Goal: Transaction & Acquisition: Book appointment/travel/reservation

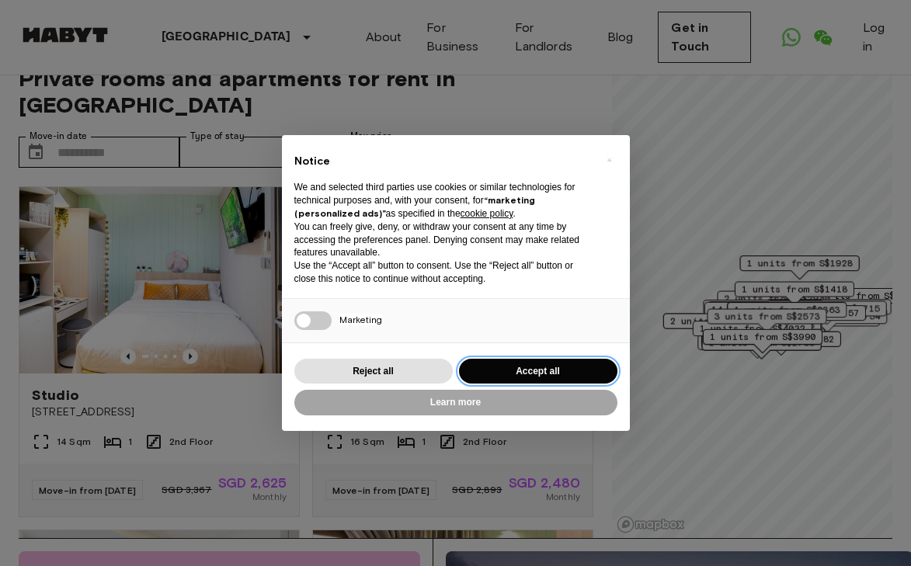
click at [500, 376] on button "Accept all" at bounding box center [538, 372] width 158 height 26
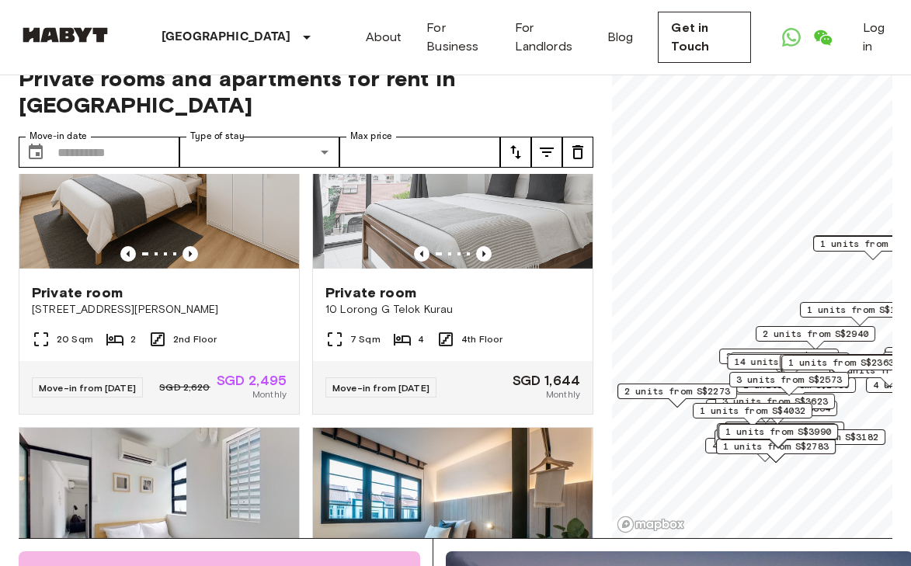
scroll to position [2166, 0]
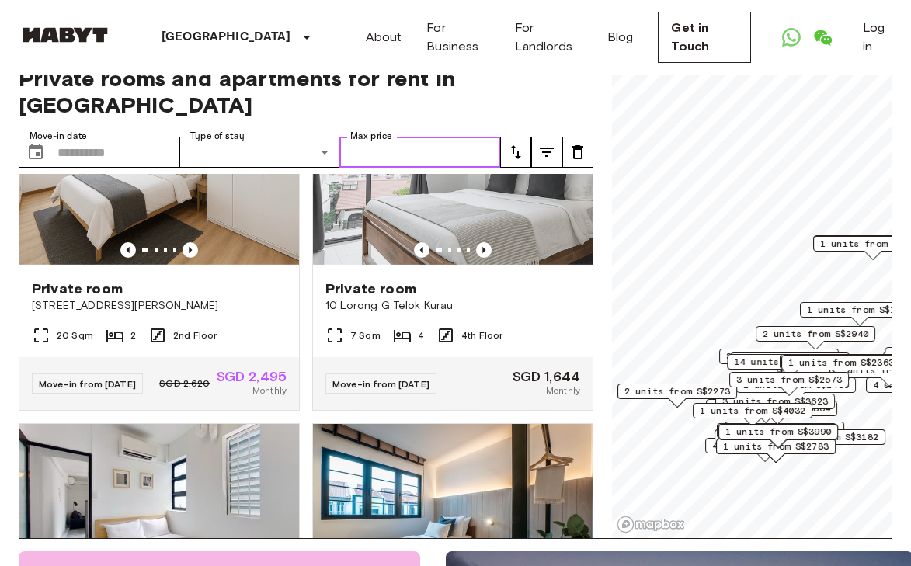
click at [398, 137] on input "Max price" at bounding box center [419, 152] width 161 height 31
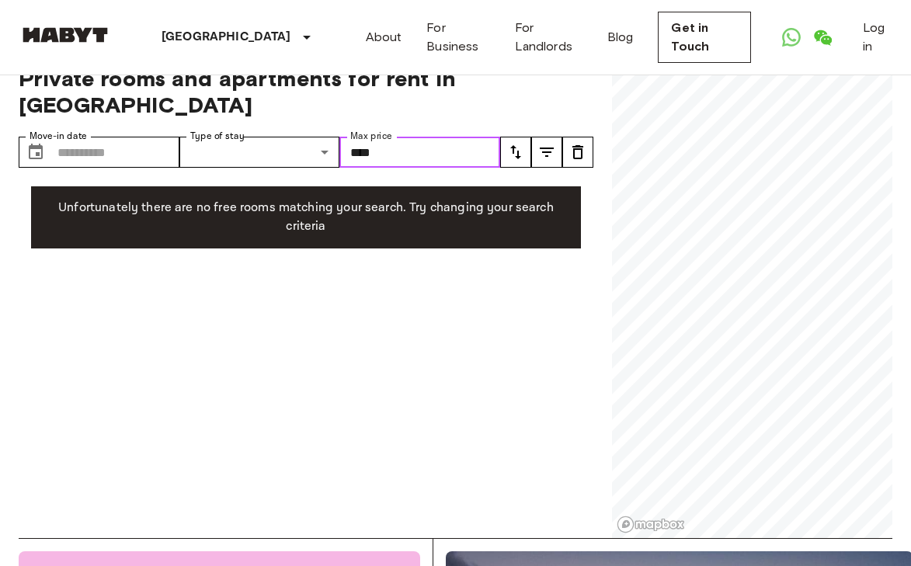
type input "****"
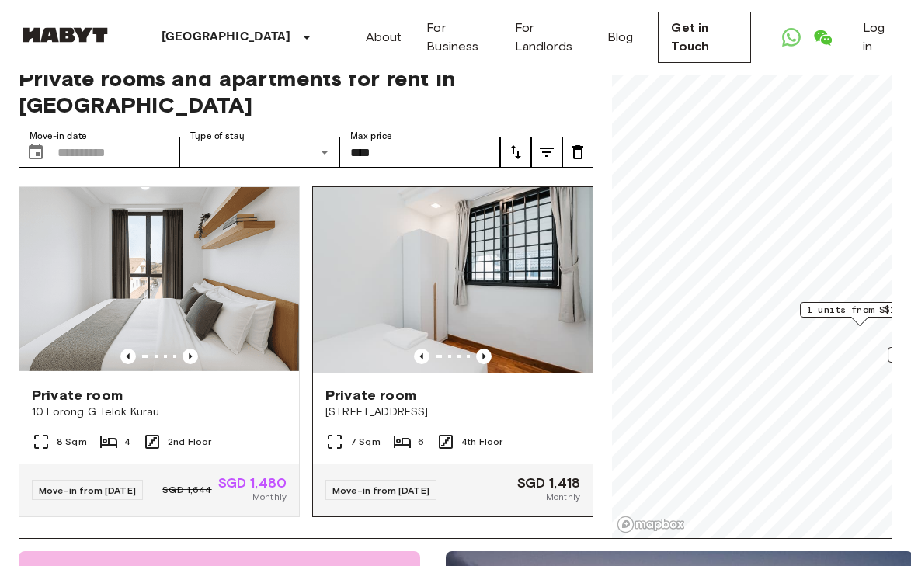
click at [413, 386] on div "Private room" at bounding box center [452, 395] width 255 height 19
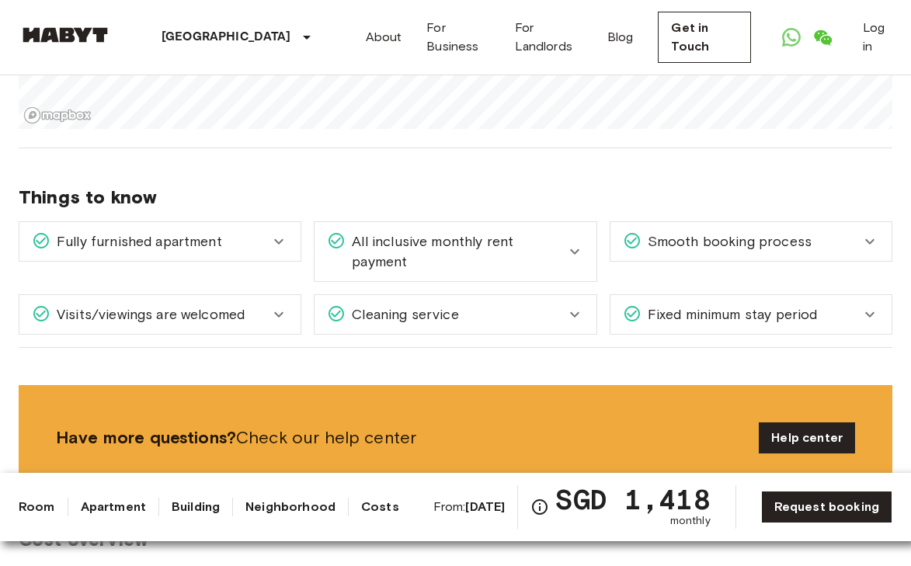
scroll to position [2136, 0]
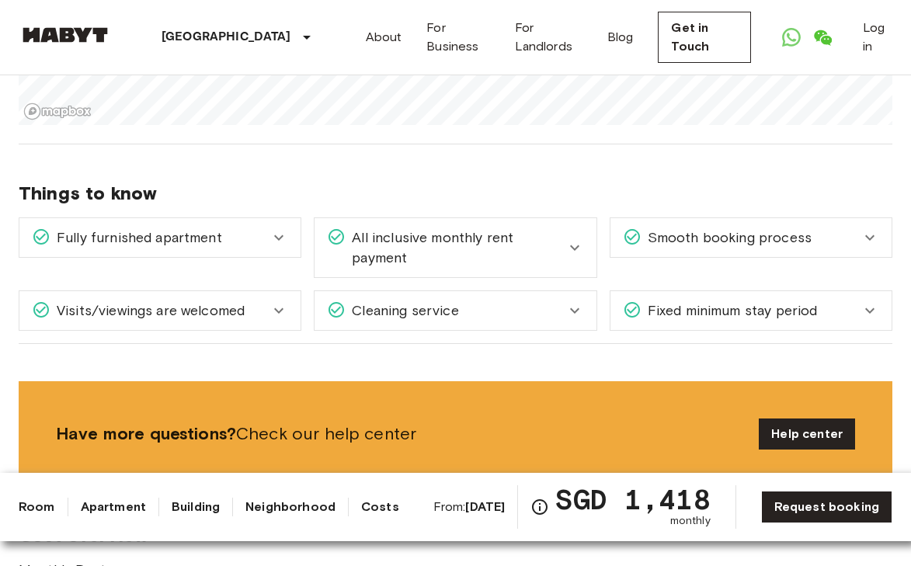
click at [571, 238] on icon at bounding box center [574, 247] width 19 height 19
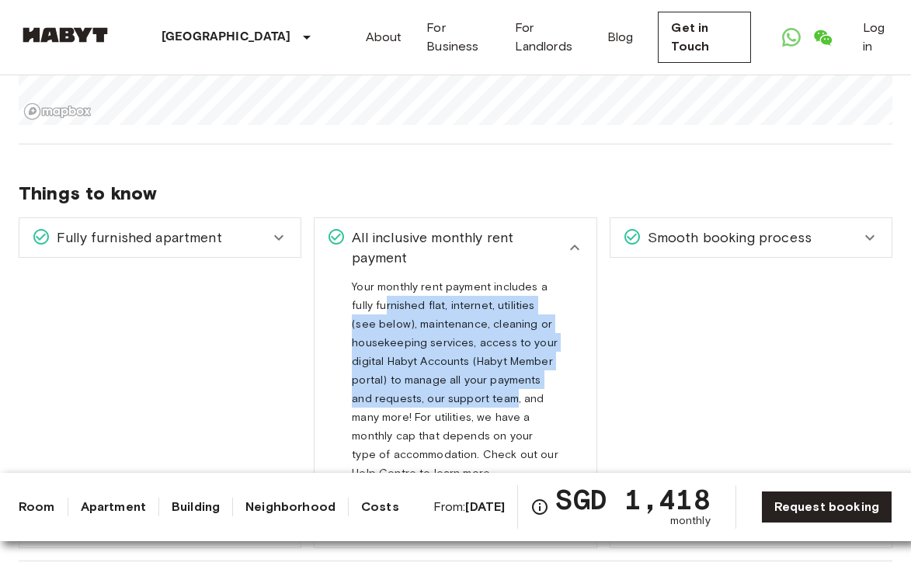
drag, startPoint x: 384, startPoint y: 290, endPoint x: 489, endPoint y: 391, distance: 146.1
click at [489, 391] on span "Your monthly rent payment includes a fully furnished flat, internet, utilities …" at bounding box center [455, 386] width 206 height 212
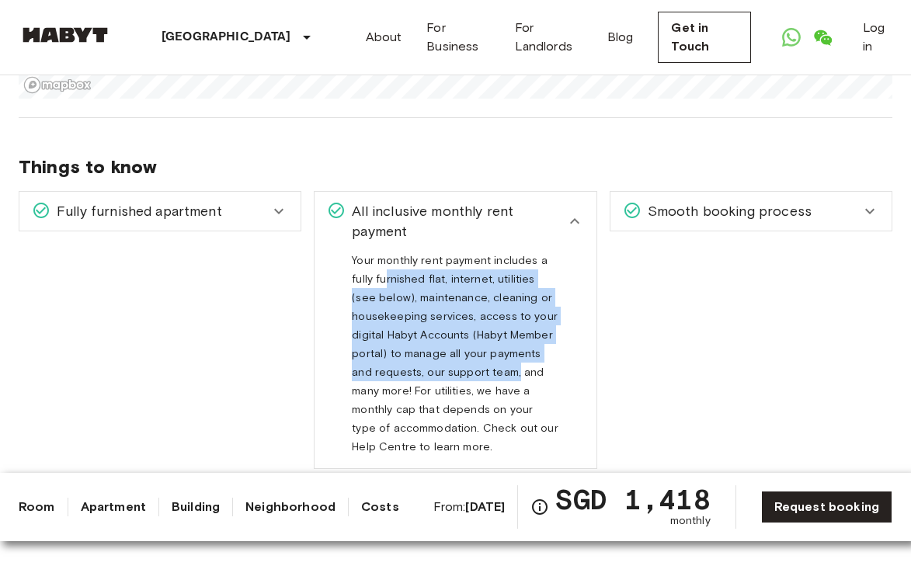
click at [557, 210] on span "All inclusive monthly rent payment" at bounding box center [455, 221] width 219 height 40
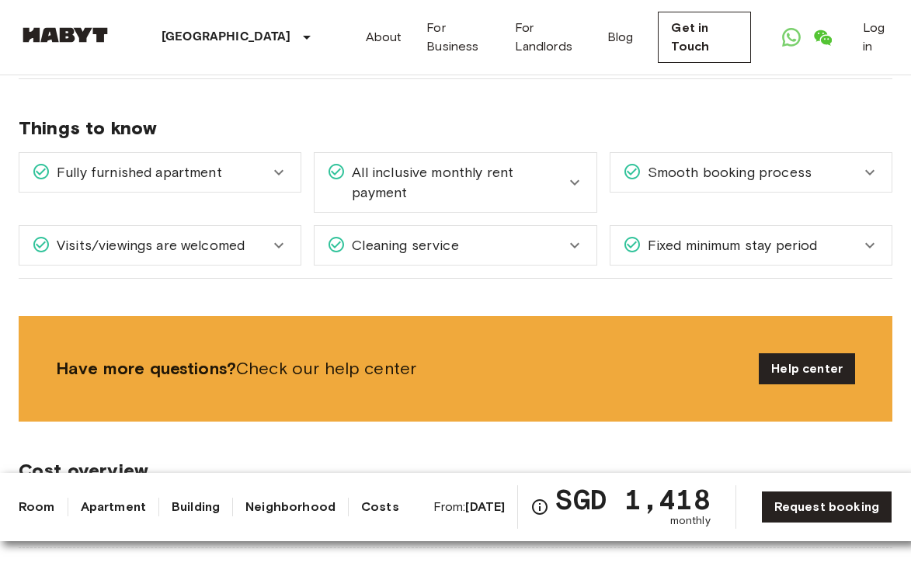
scroll to position [2203, 0]
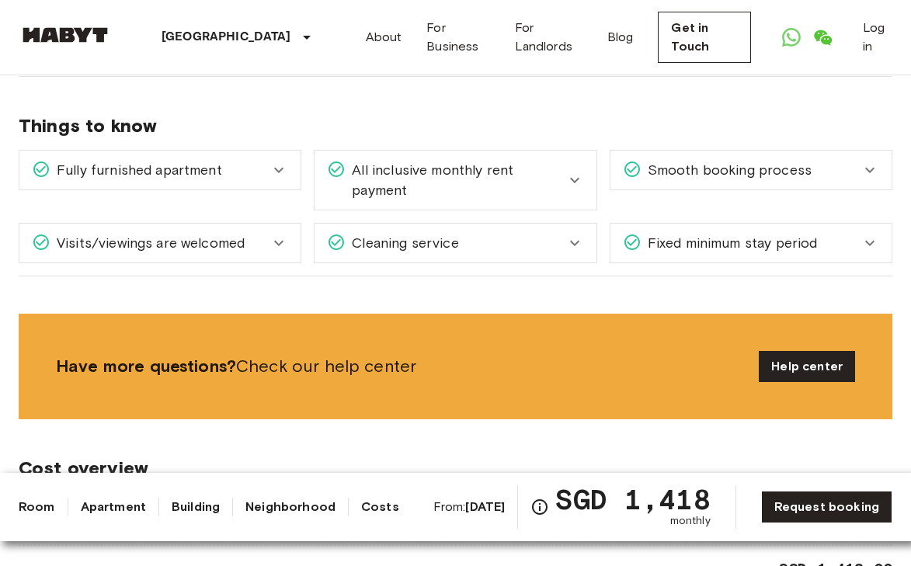
click at [688, 224] on div "Fixed minimum stay period" at bounding box center [750, 243] width 281 height 39
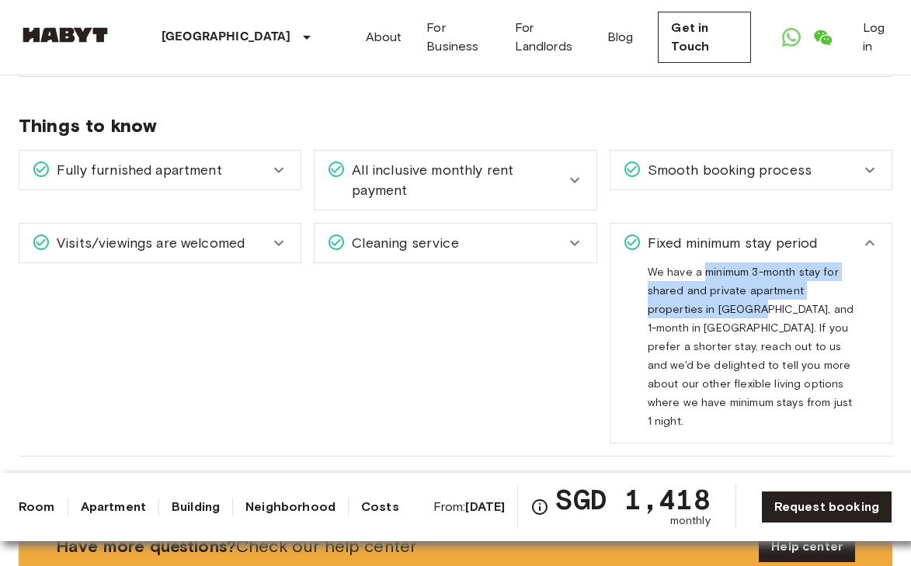
drag, startPoint x: 706, startPoint y: 256, endPoint x: 699, endPoint y: 285, distance: 29.6
click at [699, 285] on div "We have a minimum 3-month stay for shared and private apartment properties in […" at bounding box center [751, 347] width 207 height 168
click at [708, 322] on div "We have a minimum 3-month stay for shared and private apartment properties in […" at bounding box center [751, 347] width 207 height 168
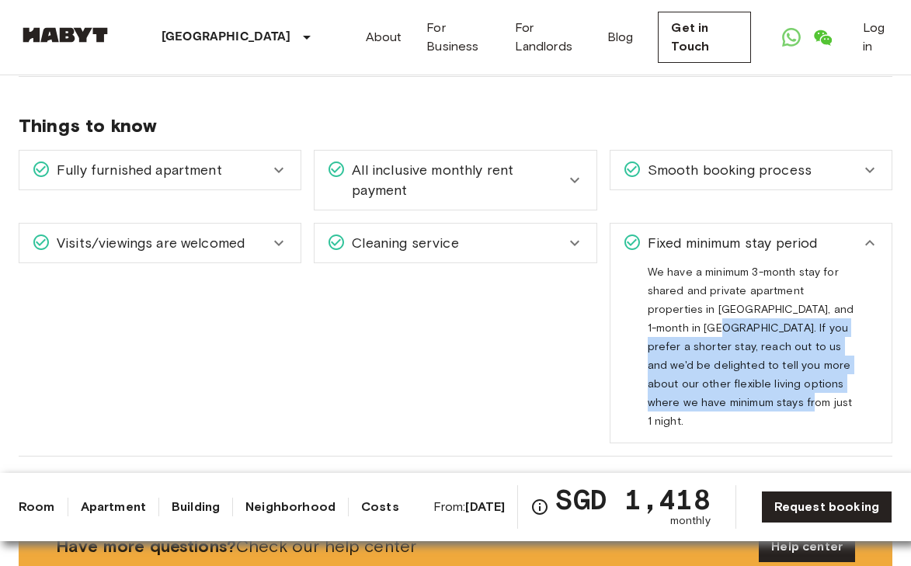
drag, startPoint x: 645, startPoint y: 314, endPoint x: 750, endPoint y: 385, distance: 127.5
click at [750, 385] on div "We have a minimum 3-month stay for shared and private apartment properties in […" at bounding box center [750, 353] width 281 height 180
click at [750, 385] on span "We have a minimum 3-month stay for shared and private apartment properties in […" at bounding box center [751, 353] width 206 height 175
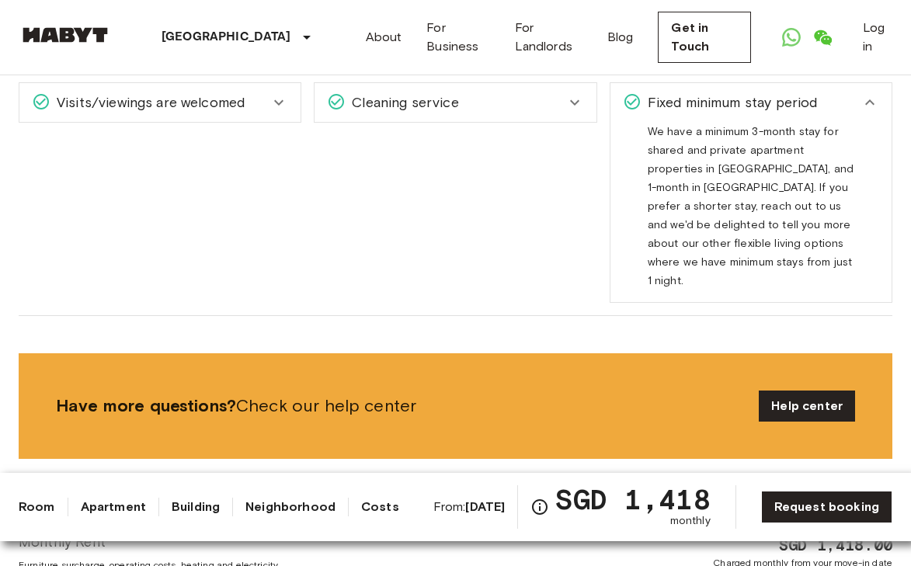
scroll to position [2350, 0]
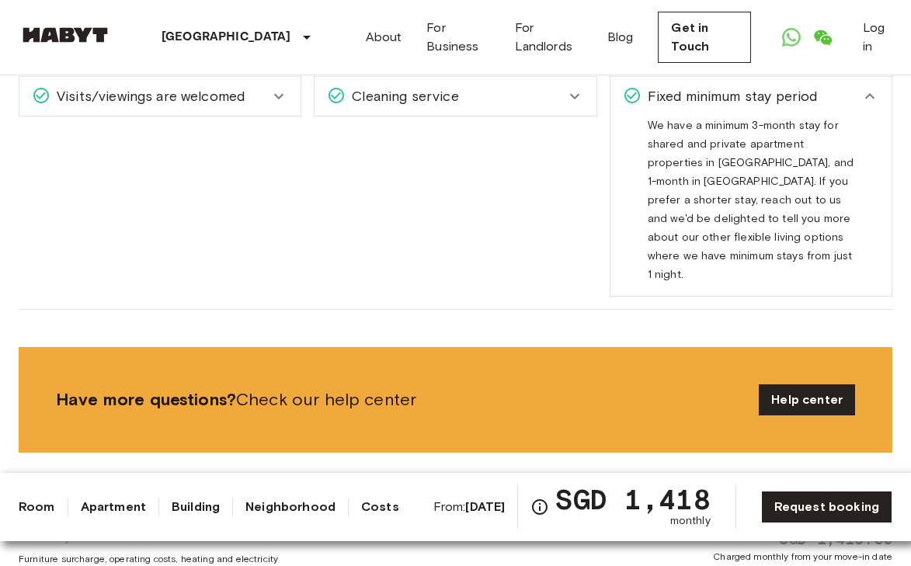
click at [495, 507] on b "[DATE]" at bounding box center [485, 506] width 40 height 15
click at [780, 511] on link "Request booking" at bounding box center [826, 507] width 131 height 33
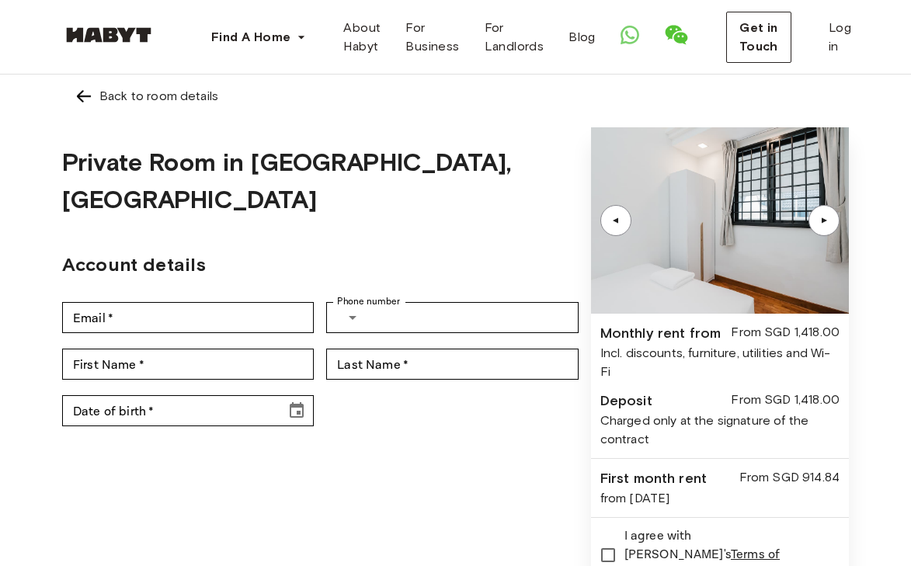
click at [825, 218] on div "▲" at bounding box center [824, 220] width 16 height 9
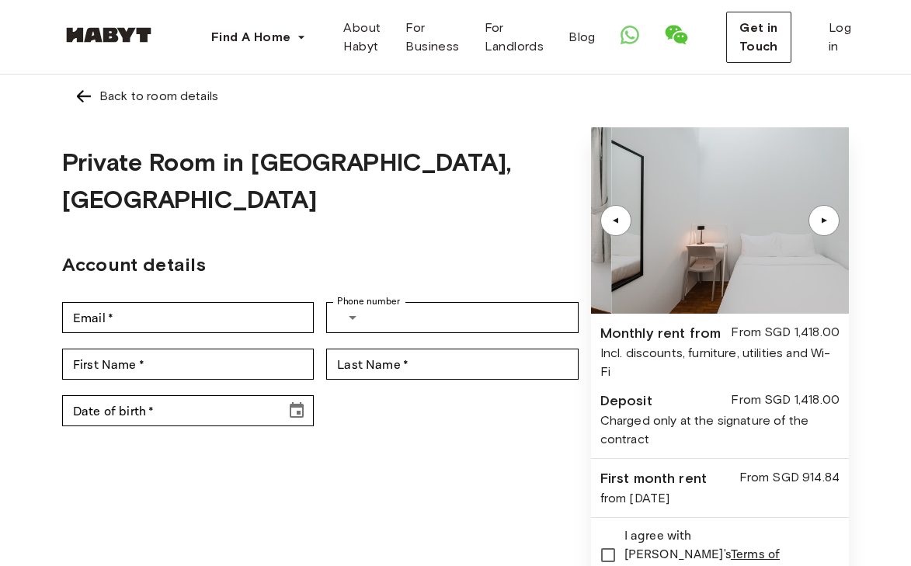
click at [825, 218] on div "▲" at bounding box center [824, 220] width 16 height 9
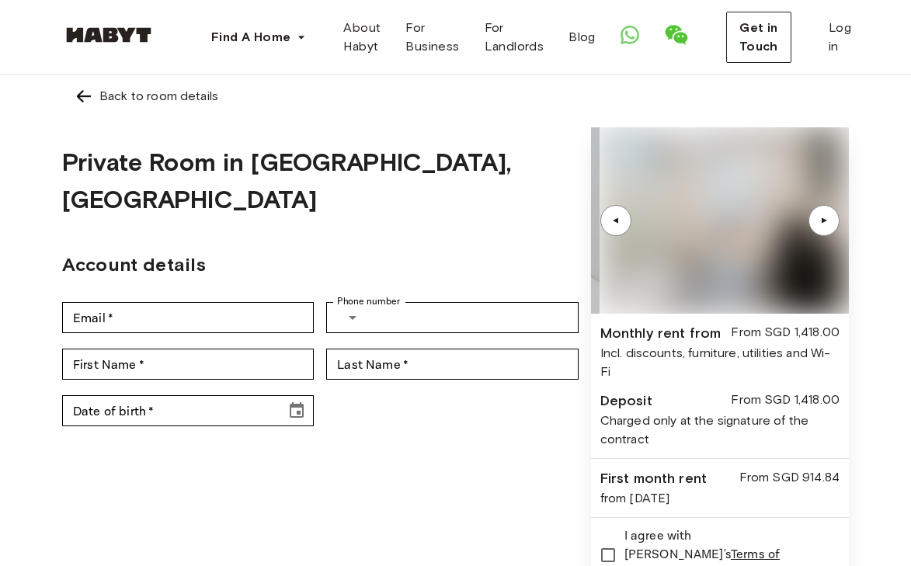
click at [825, 218] on div "▲" at bounding box center [824, 220] width 16 height 9
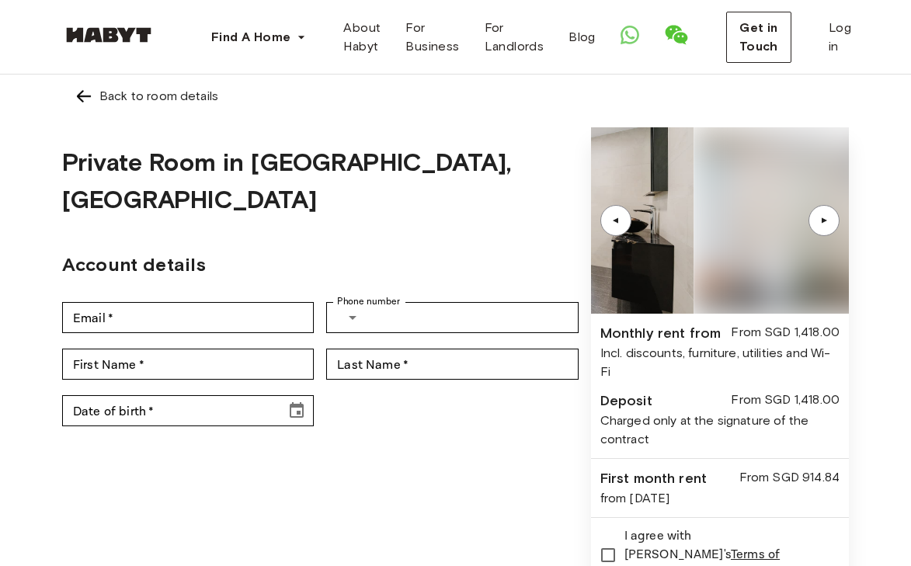
click at [825, 218] on div "▲" at bounding box center [824, 220] width 16 height 9
